Goal: Information Seeking & Learning: Learn about a topic

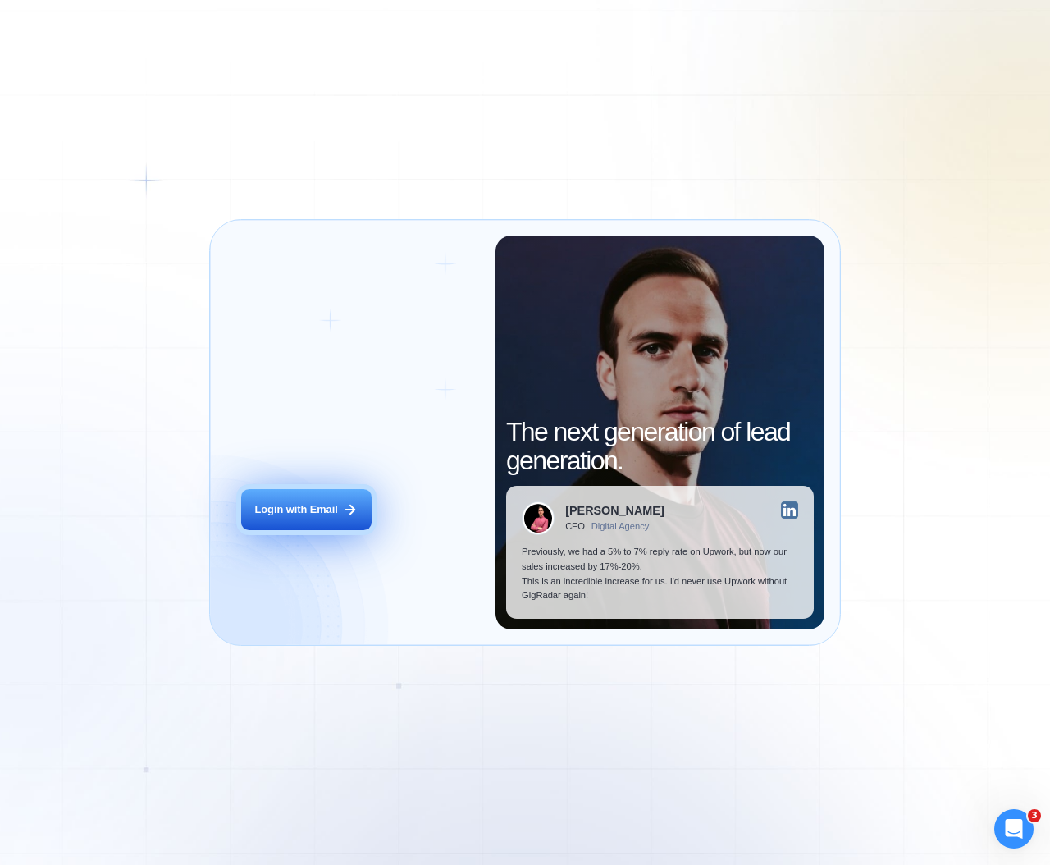
click at [311, 502] on div "Login with Email" at bounding box center [296, 509] width 83 height 15
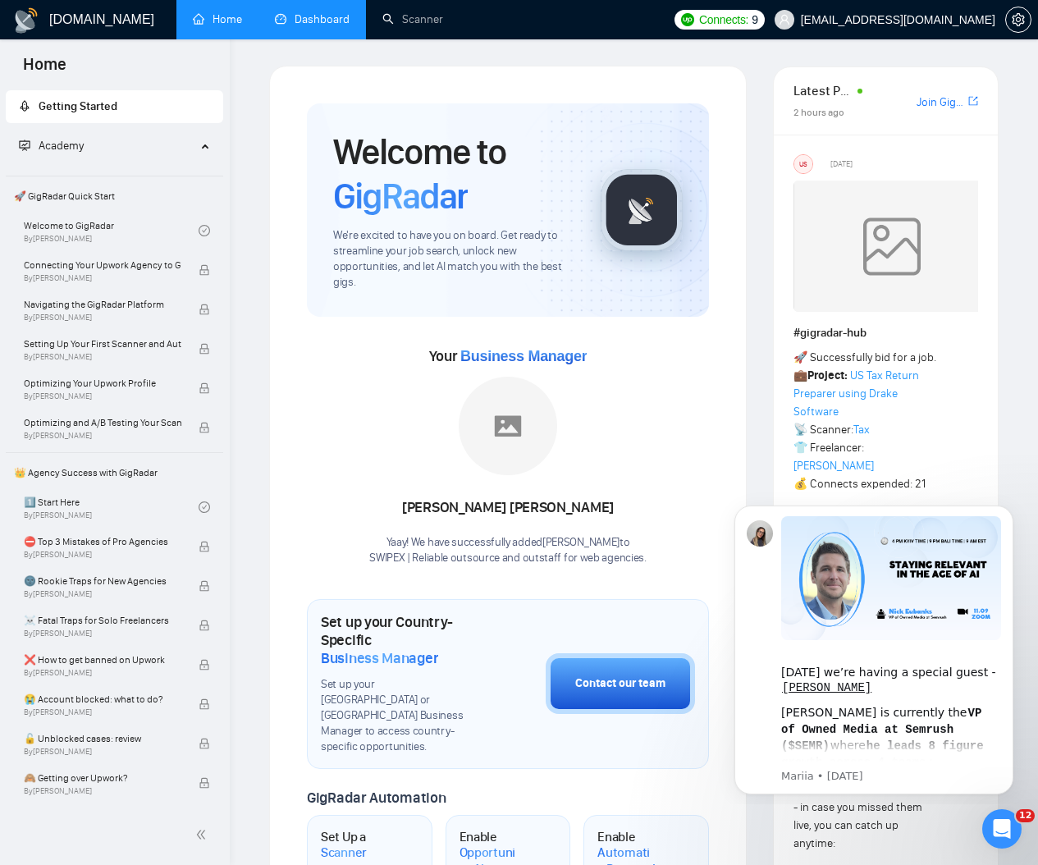
click at [340, 25] on link "Dashboard" at bounding box center [312, 19] width 75 height 14
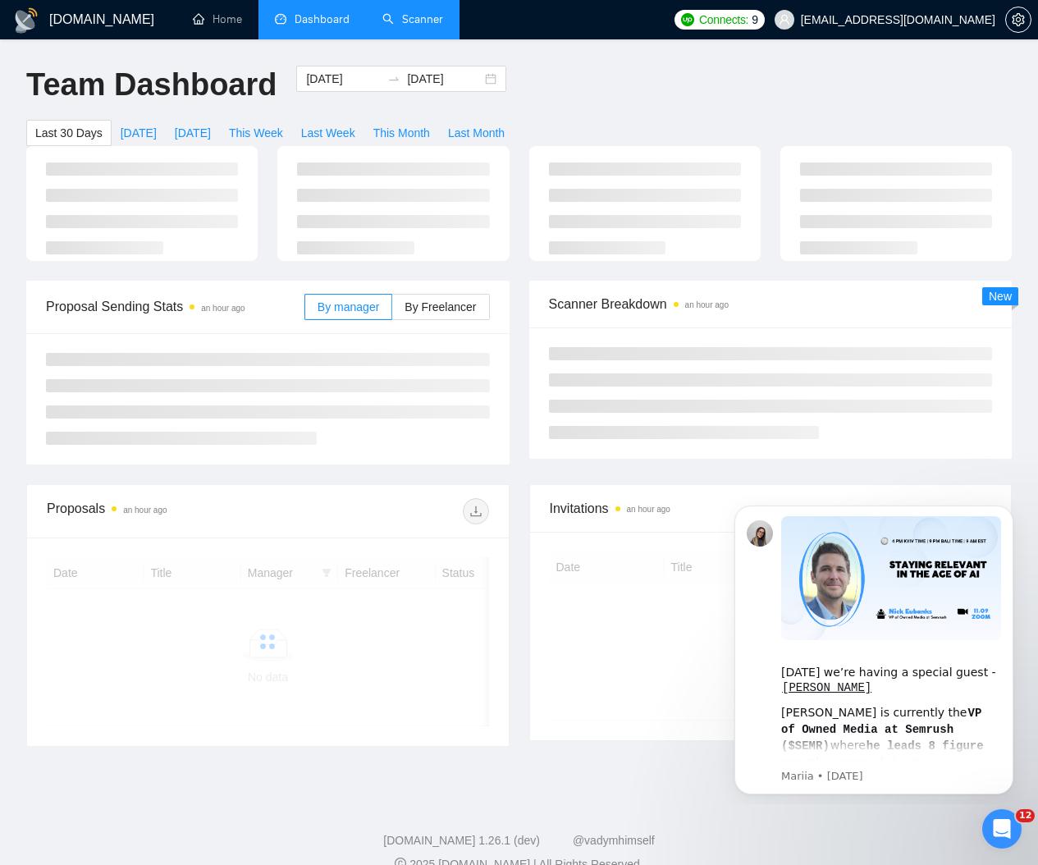
click at [414, 25] on link "Scanner" at bounding box center [412, 19] width 61 height 14
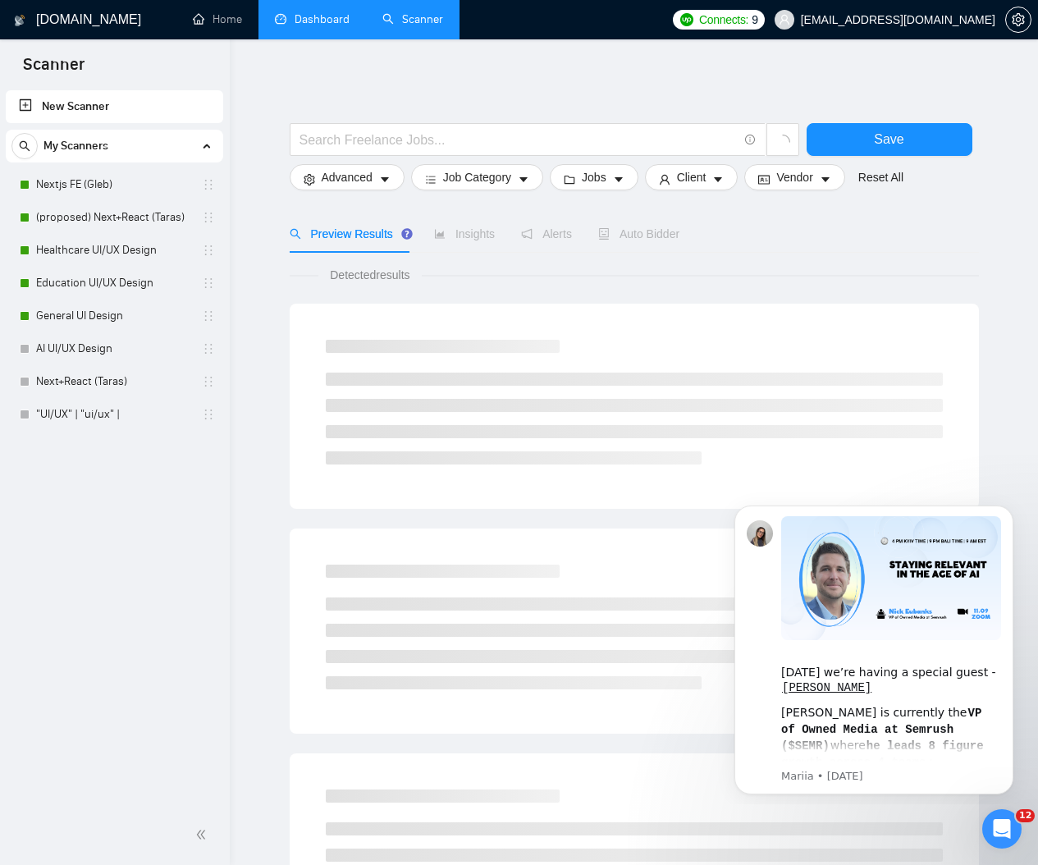
click at [296, 14] on link "Dashboard" at bounding box center [312, 19] width 75 height 14
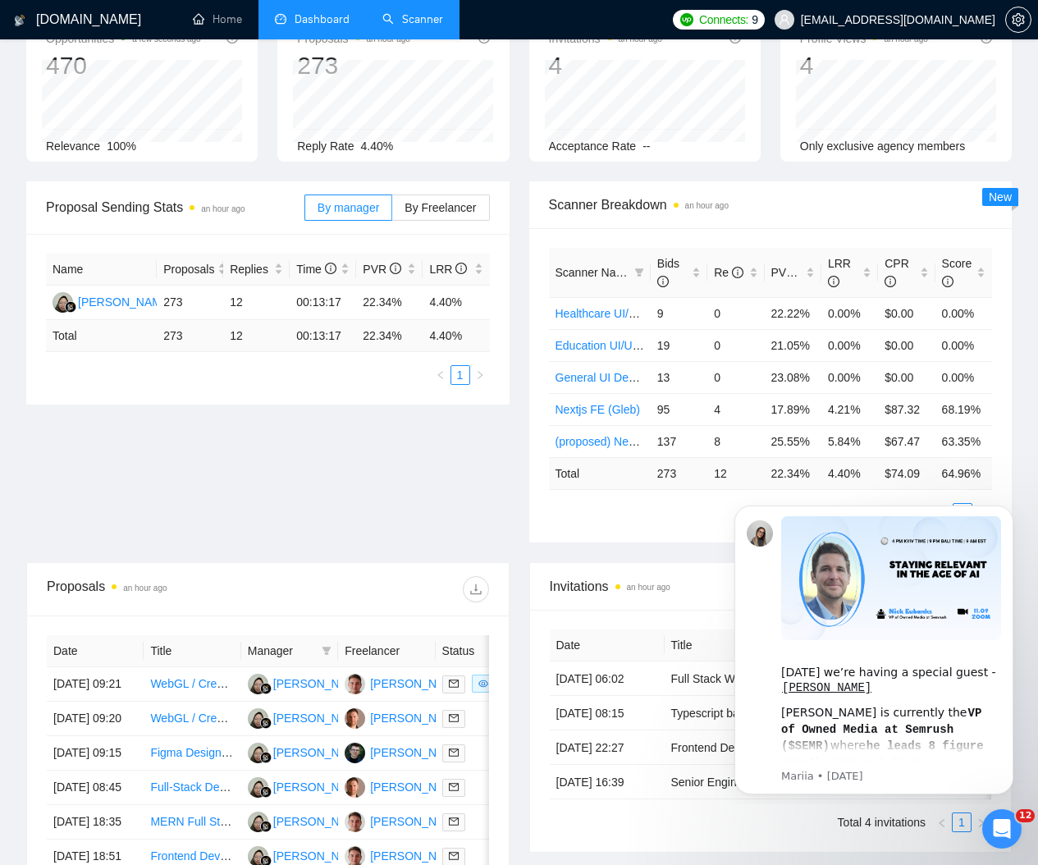
scroll to position [139, 0]
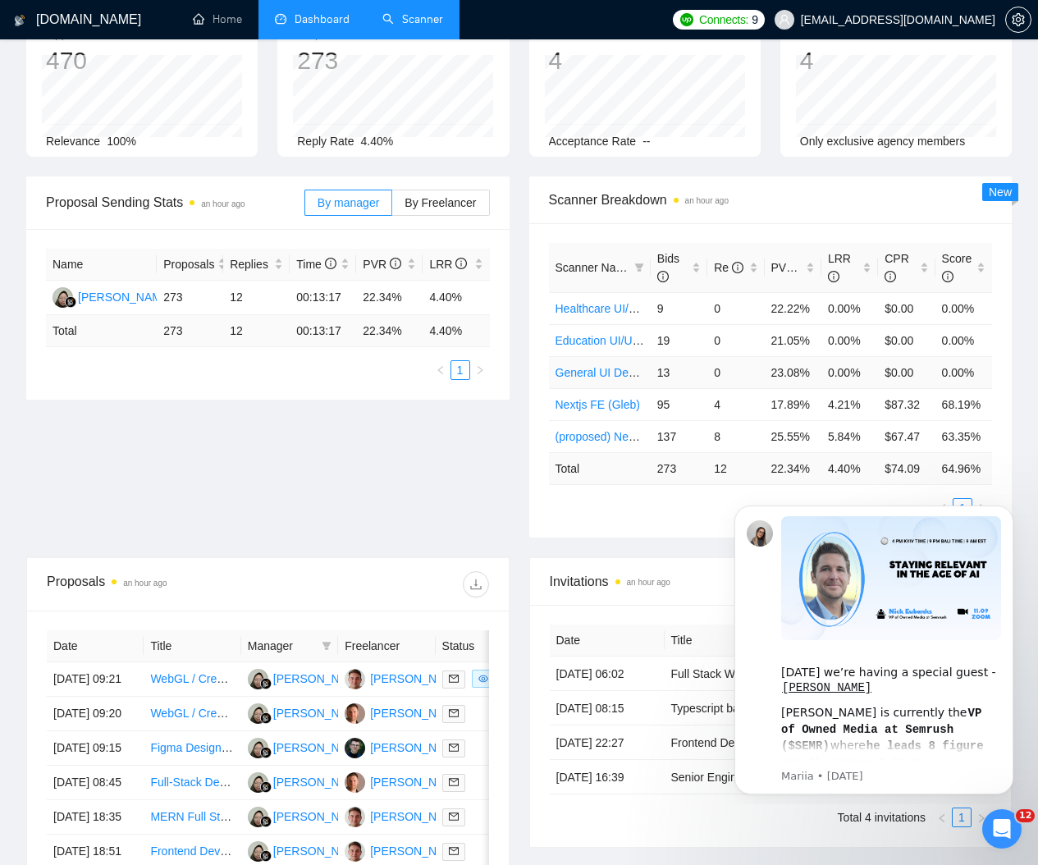
click at [790, 378] on td "23.08%" at bounding box center [793, 372] width 57 height 32
click at [790, 377] on td "23.08%" at bounding box center [793, 372] width 57 height 32
click at [788, 404] on td "17.89%" at bounding box center [793, 404] width 57 height 32
click at [784, 376] on td "23.08%" at bounding box center [793, 372] width 57 height 32
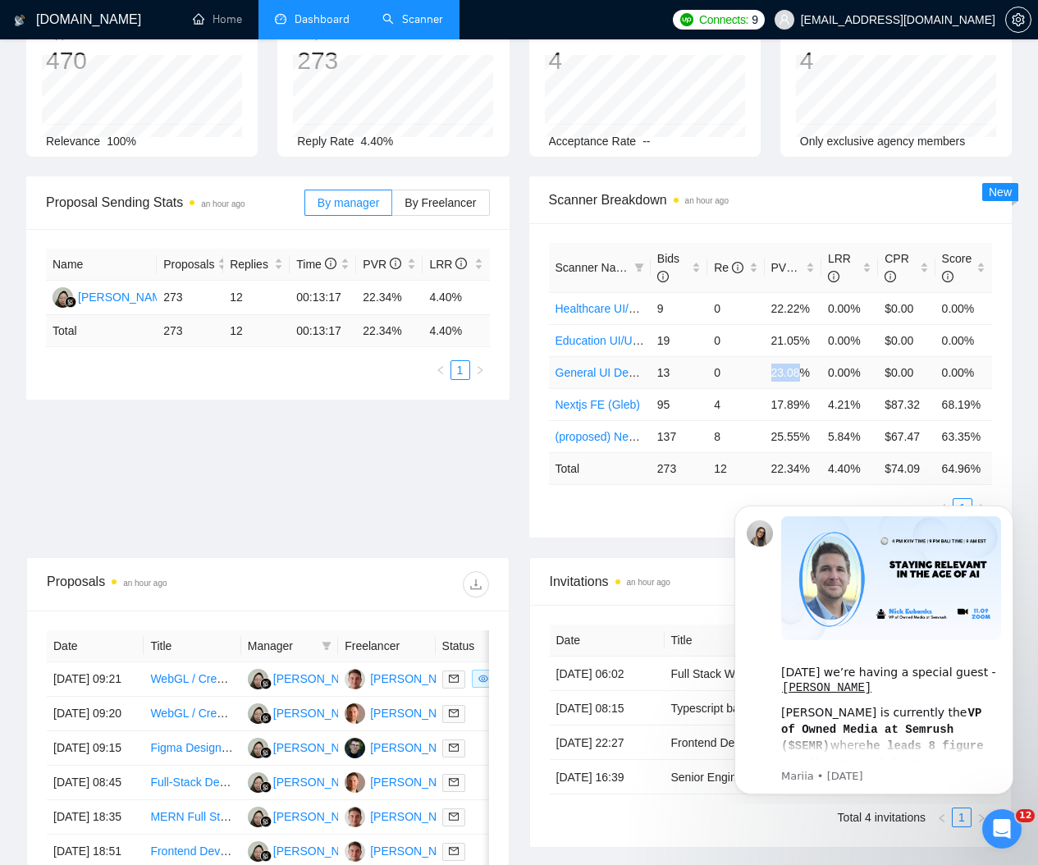
click at [784, 376] on td "23.08%" at bounding box center [793, 372] width 57 height 32
click at [775, 338] on td "21.05%" at bounding box center [793, 340] width 57 height 32
click at [802, 371] on td "23.08%" at bounding box center [793, 372] width 57 height 32
click at [781, 371] on td "23.08%" at bounding box center [793, 372] width 57 height 32
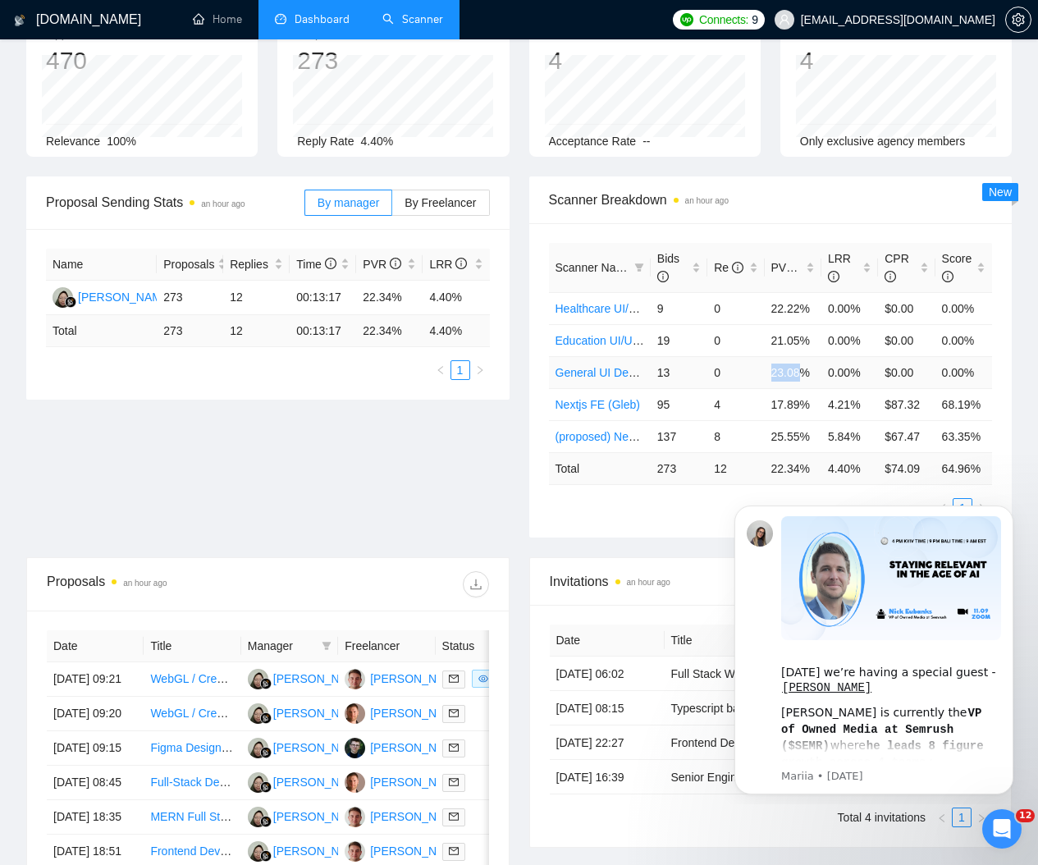
click at [781, 371] on td "23.08%" at bounding box center [793, 372] width 57 height 32
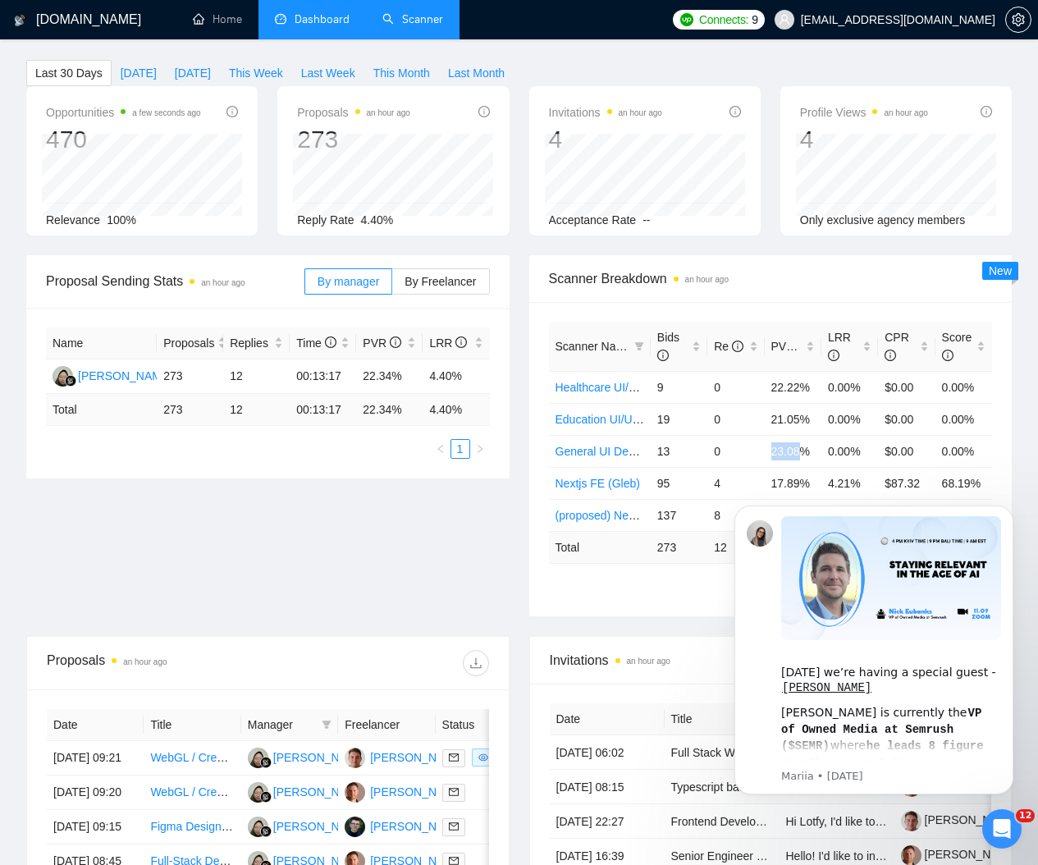
scroll to position [0, 0]
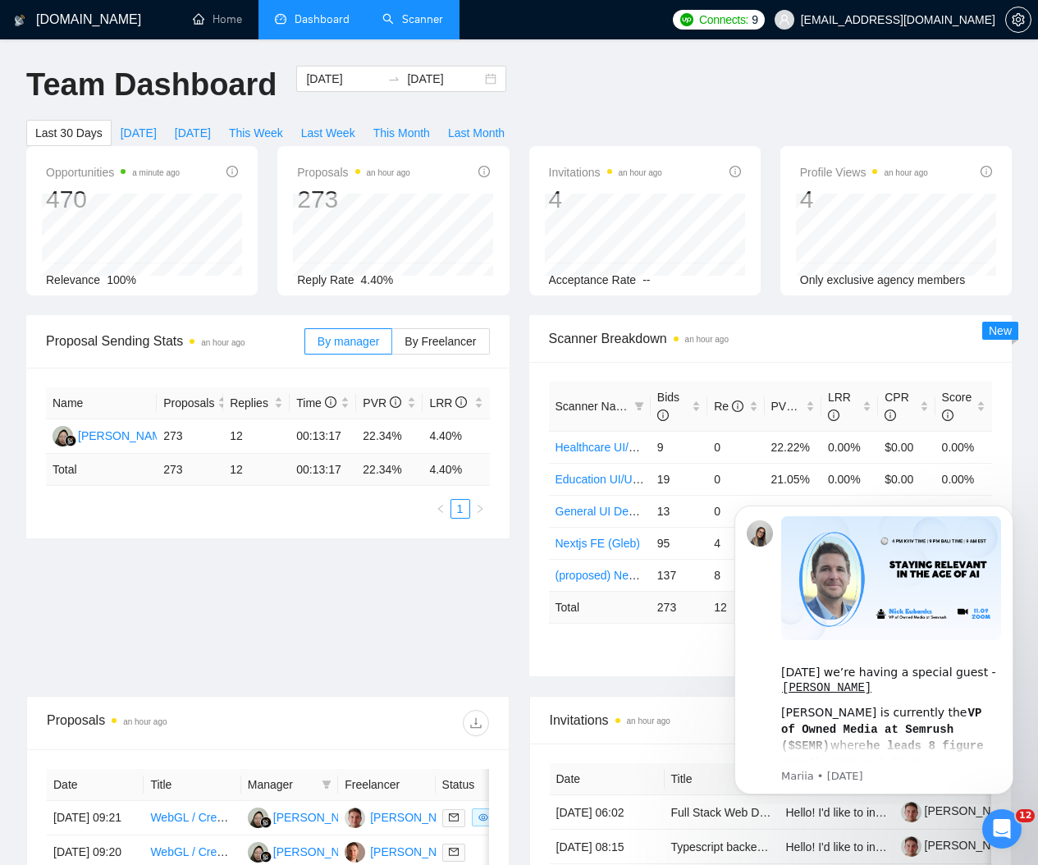
click at [578, 281] on span "Acceptance Rate" at bounding box center [593, 279] width 88 height 13
click at [853, 281] on span "Only exclusive agency members" at bounding box center [883, 279] width 166 height 13
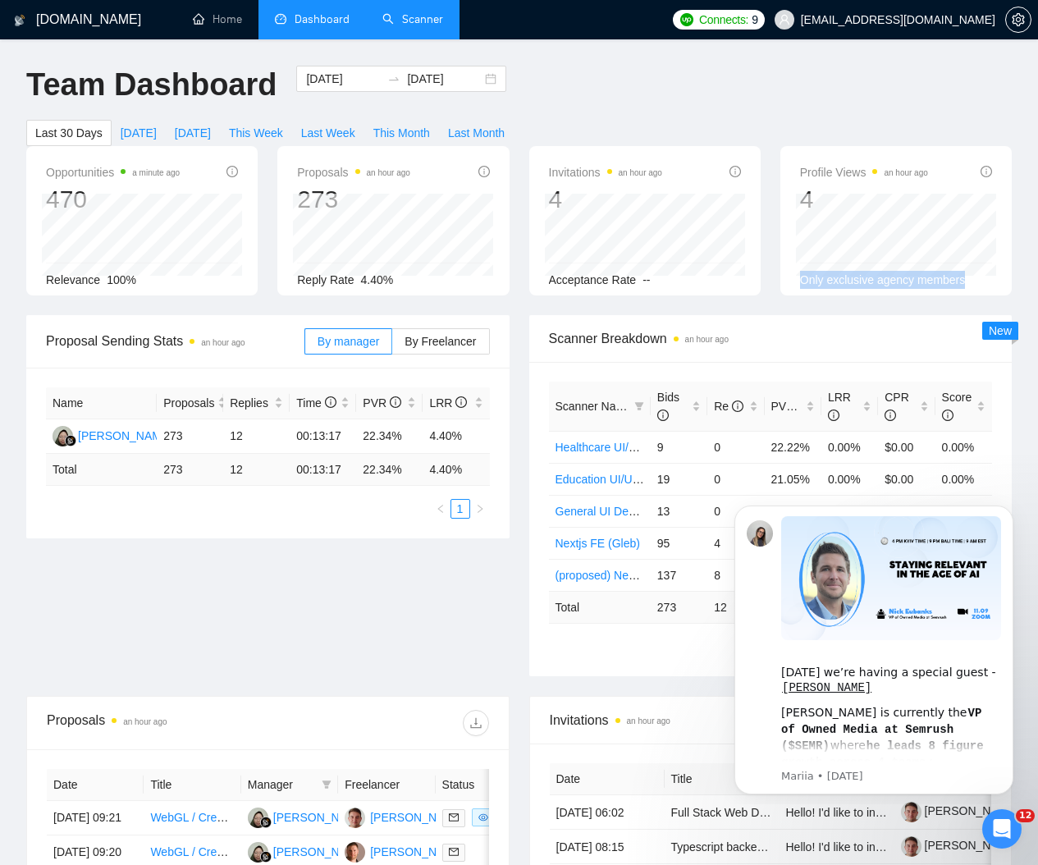
click at [853, 281] on span "Only exclusive agency members" at bounding box center [883, 279] width 166 height 13
